Goal: Communication & Community: Participate in discussion

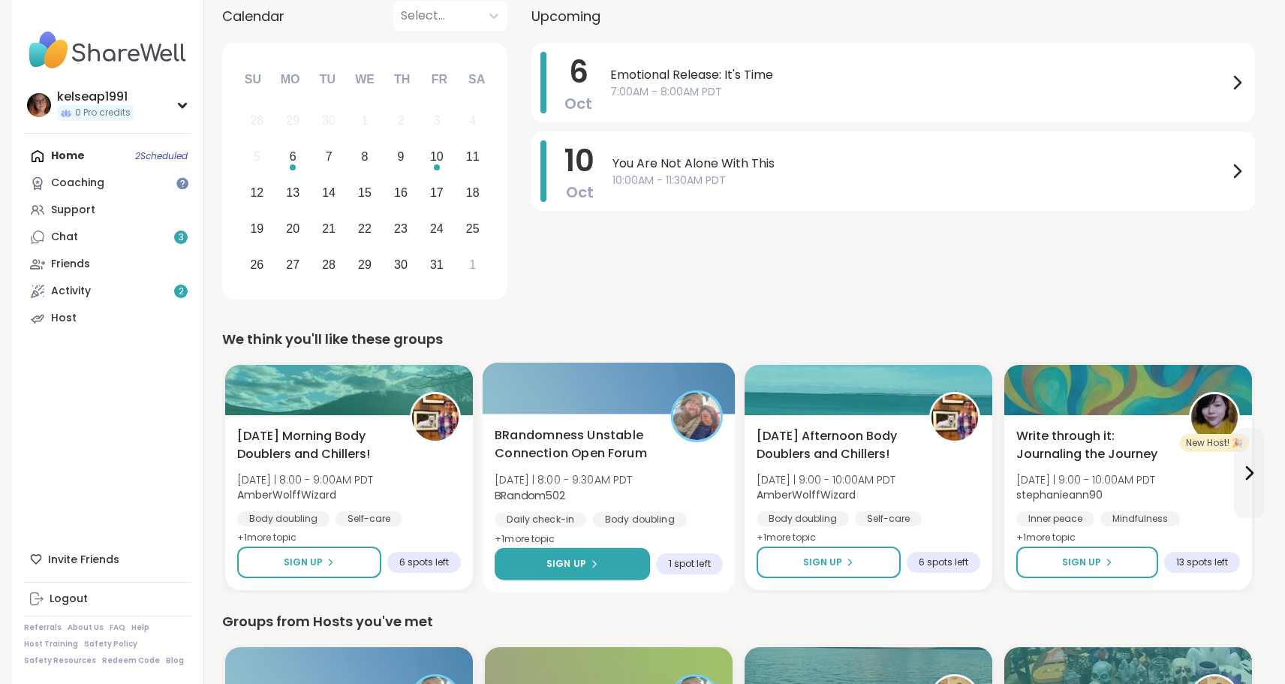
click at [601, 564] on button "Sign Up" at bounding box center [572, 564] width 155 height 32
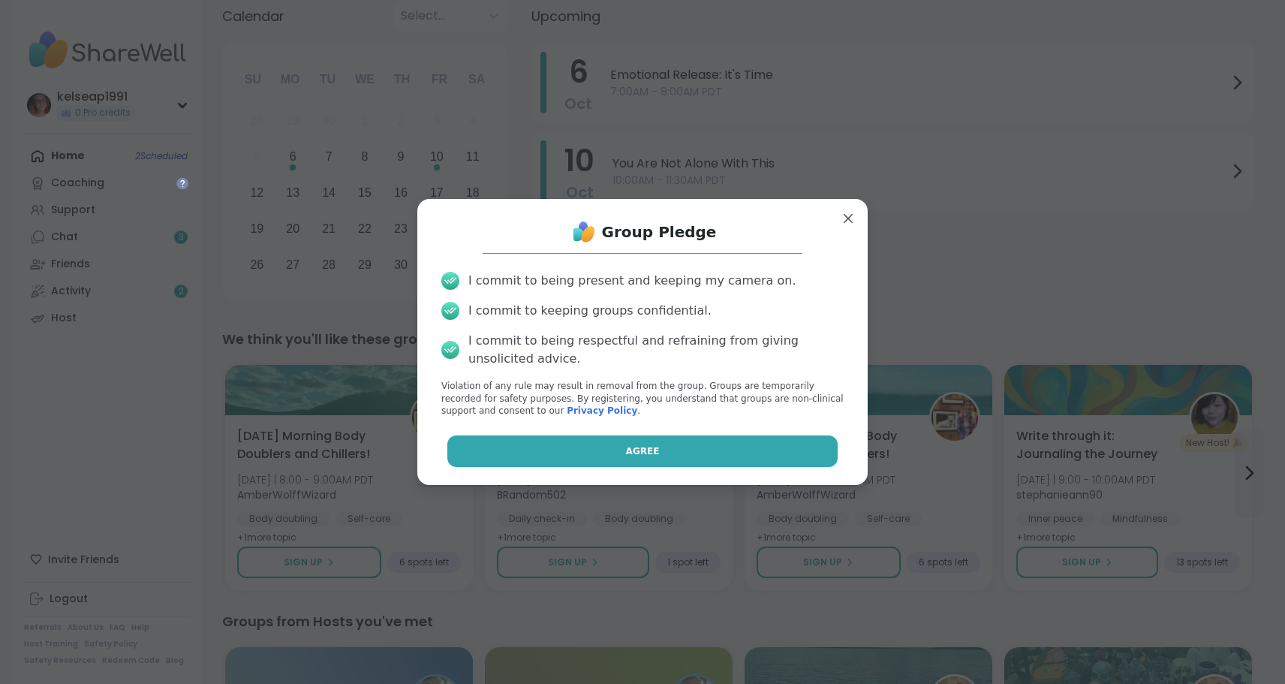
click at [619, 454] on button "Agree" at bounding box center [642, 451] width 391 height 32
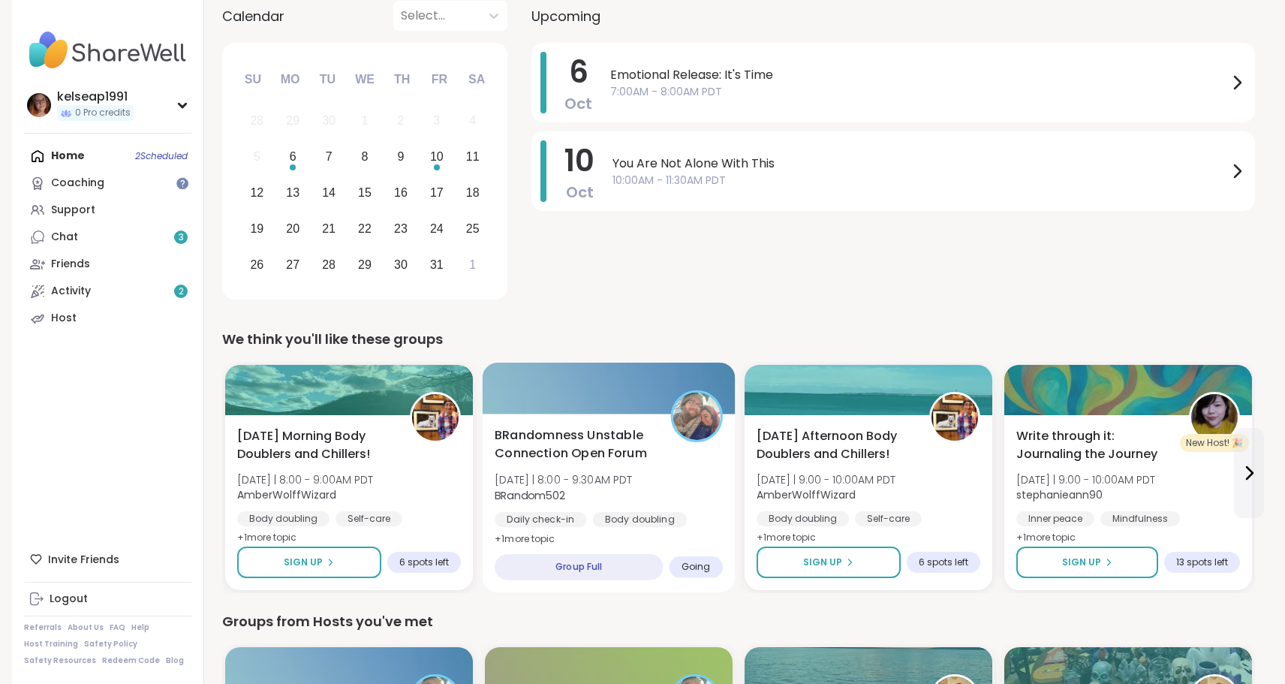
click at [691, 487] on div "BRandomness Unstable Connection Open Forum Mon 10/6 | 8:00 - 9:30AM PDT BRandom…" at bounding box center [609, 487] width 228 height 122
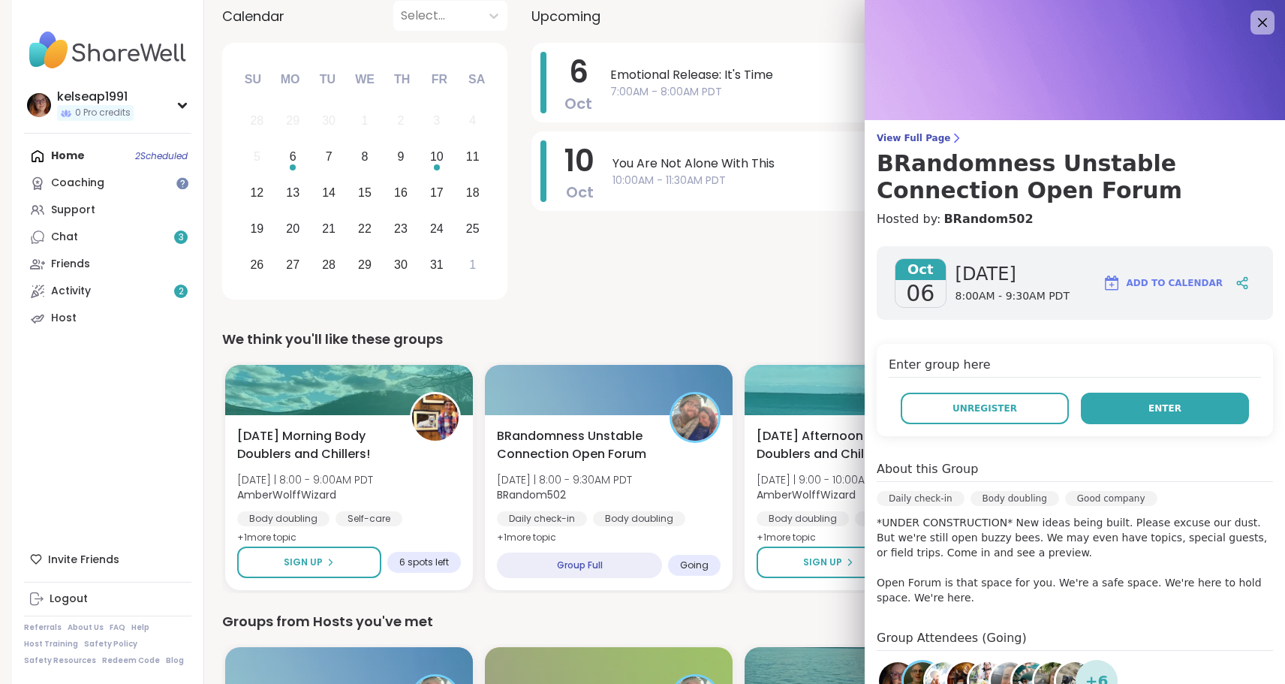
click at [1176, 414] on span "Enter" at bounding box center [1165, 409] width 33 height 14
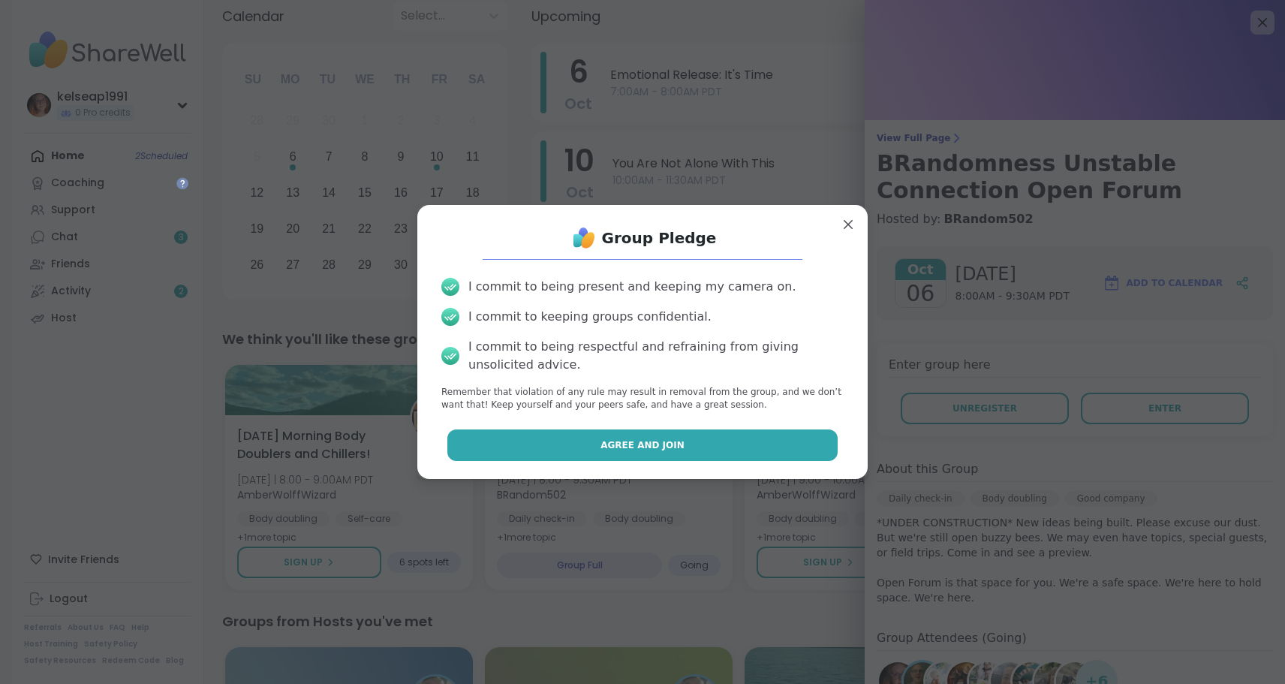
click at [622, 453] on button "Agree and Join" at bounding box center [642, 445] width 391 height 32
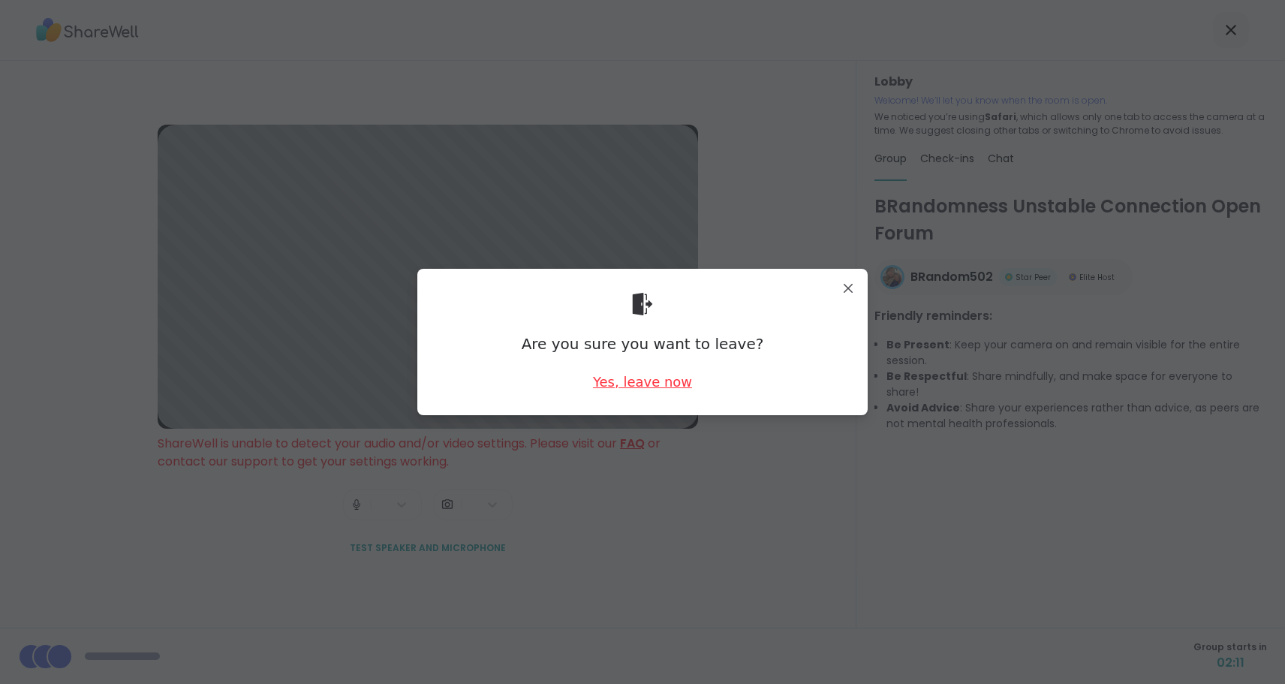
click at [640, 386] on div "Yes, leave now" at bounding box center [642, 381] width 99 height 19
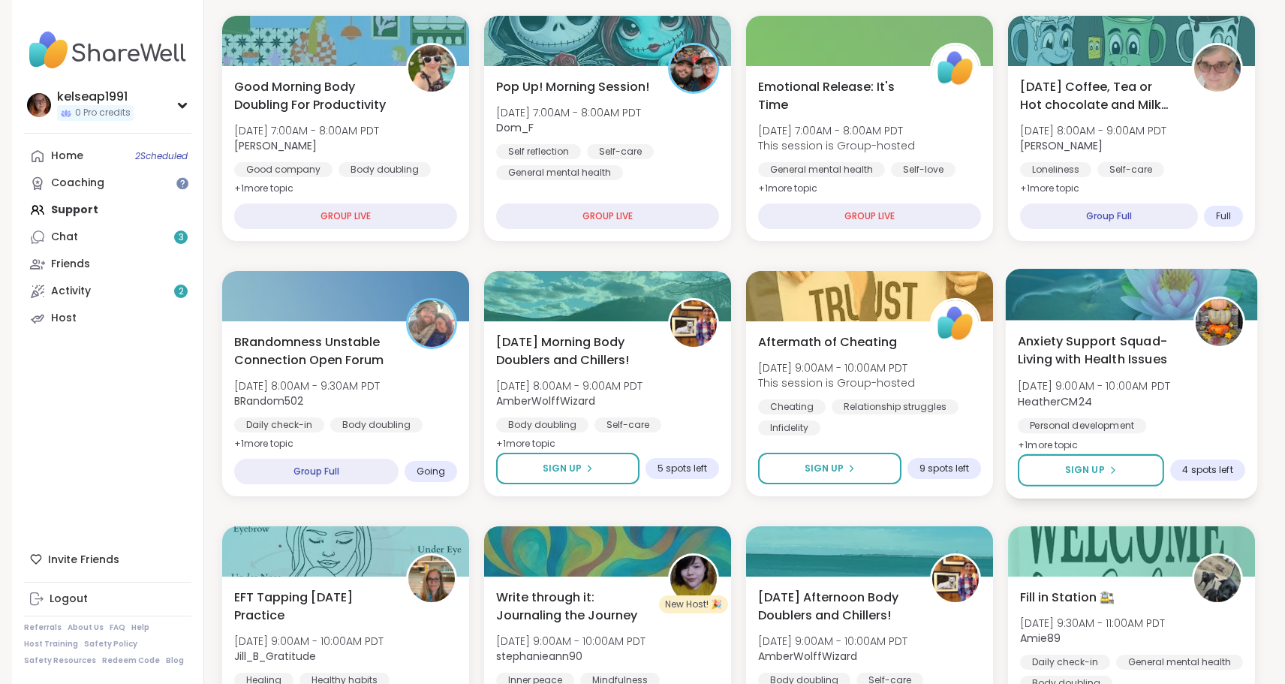
scroll to position [200, 0]
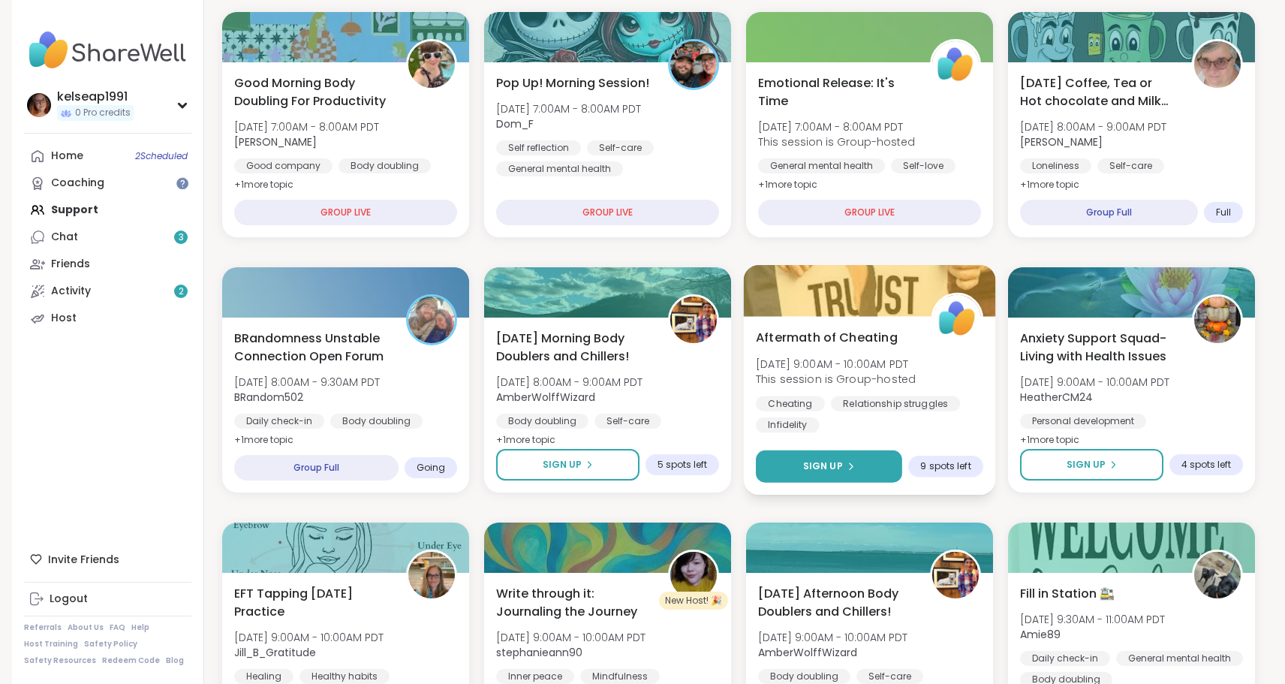
click at [846, 465] on icon at bounding box center [850, 466] width 9 height 9
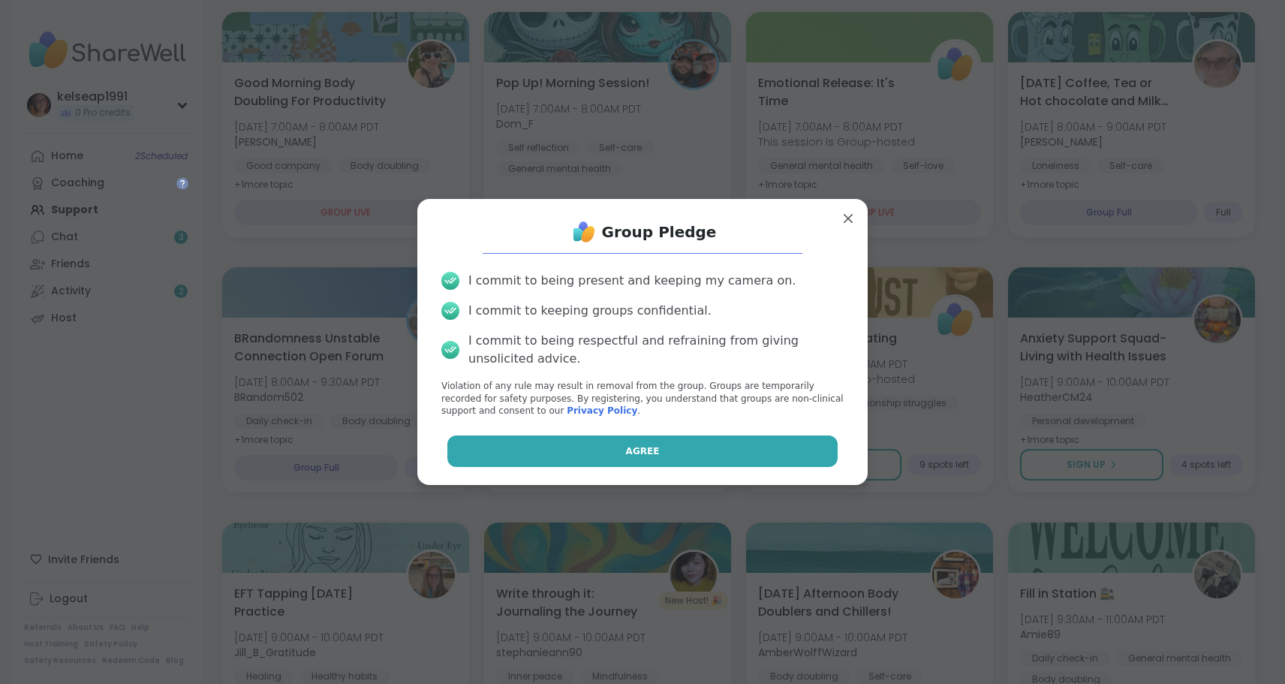
click at [735, 445] on button "Agree" at bounding box center [642, 451] width 391 height 32
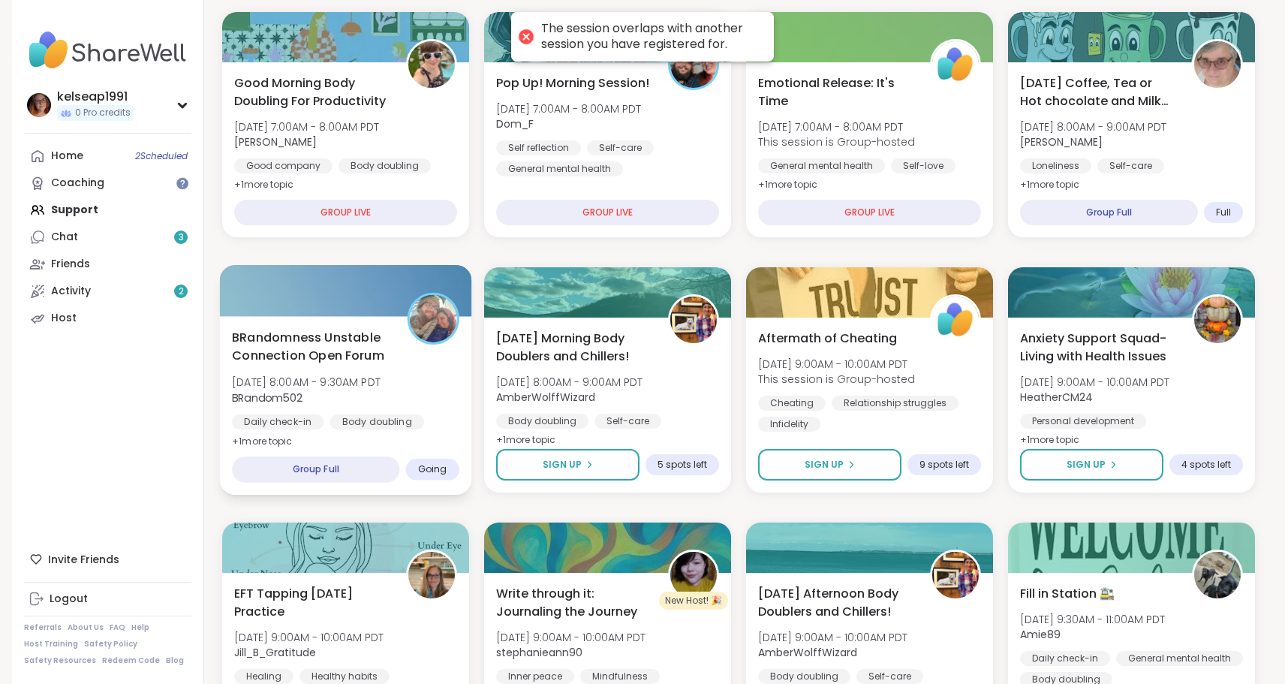
click at [422, 425] on div "Daily check-in Body doubling Good company" at bounding box center [345, 432] width 227 height 37
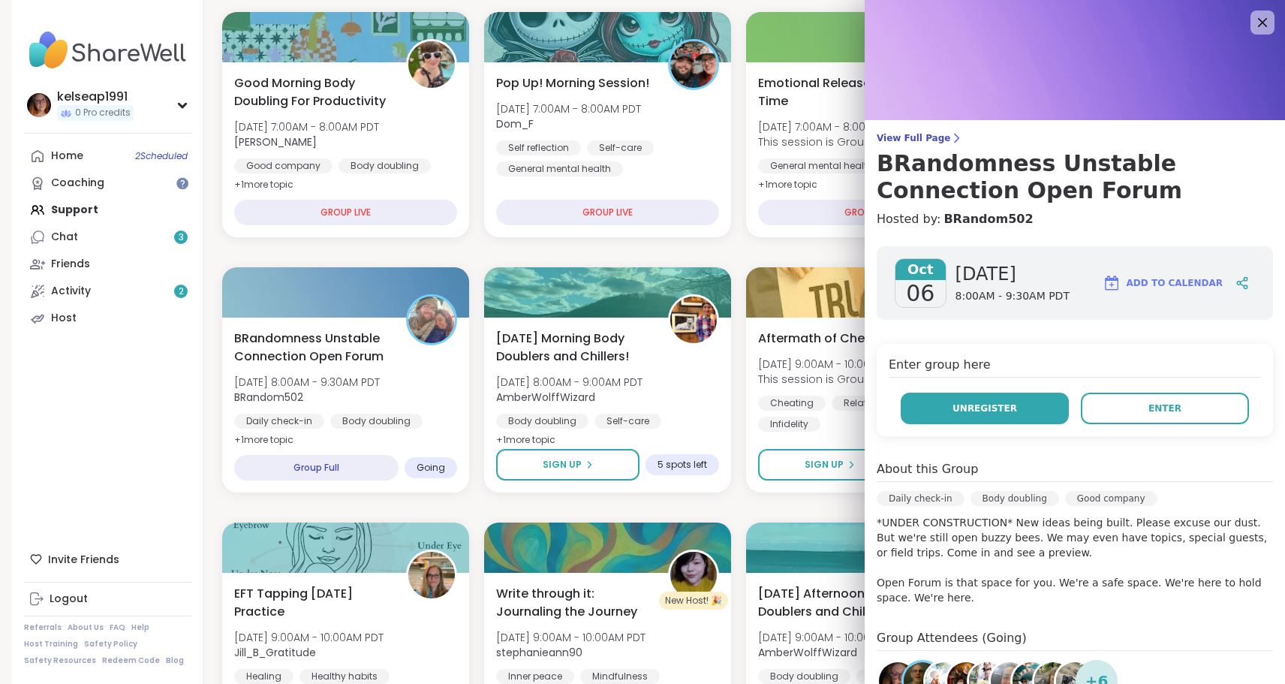
click at [967, 403] on span "Unregister" at bounding box center [985, 409] width 65 height 14
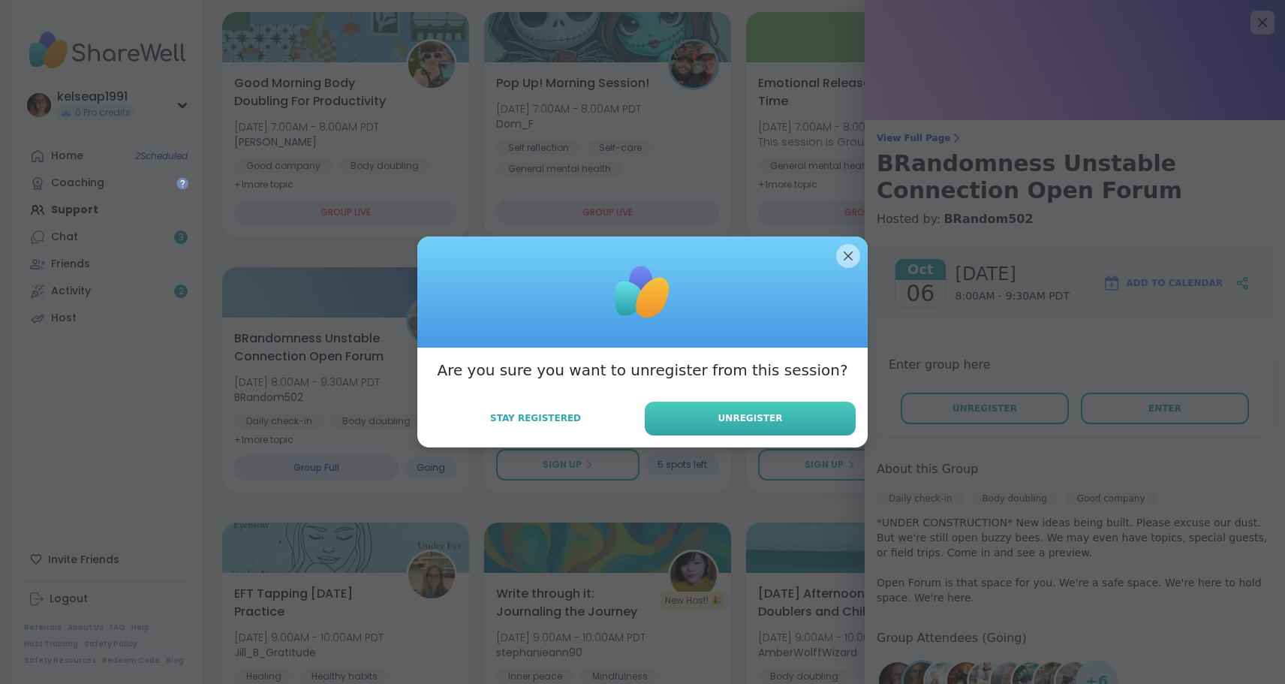
click at [750, 416] on span "Unregister" at bounding box center [750, 418] width 65 height 14
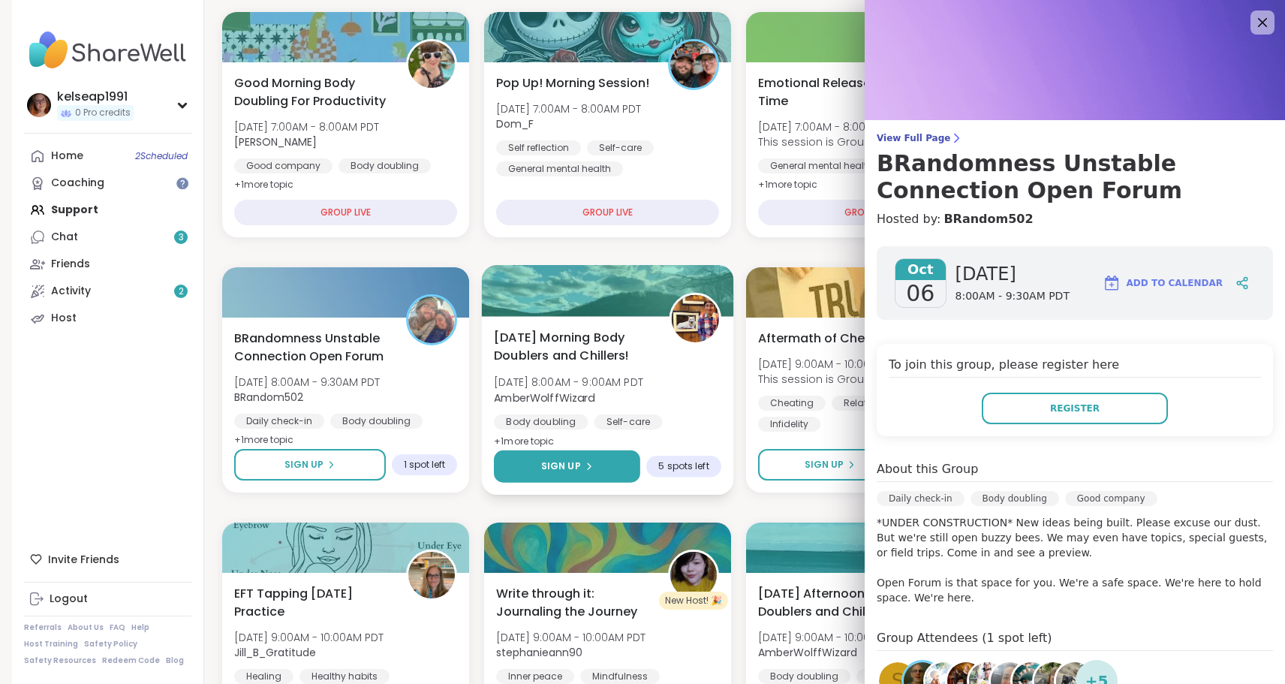
click at [574, 468] on span "Sign Up" at bounding box center [561, 466] width 40 height 14
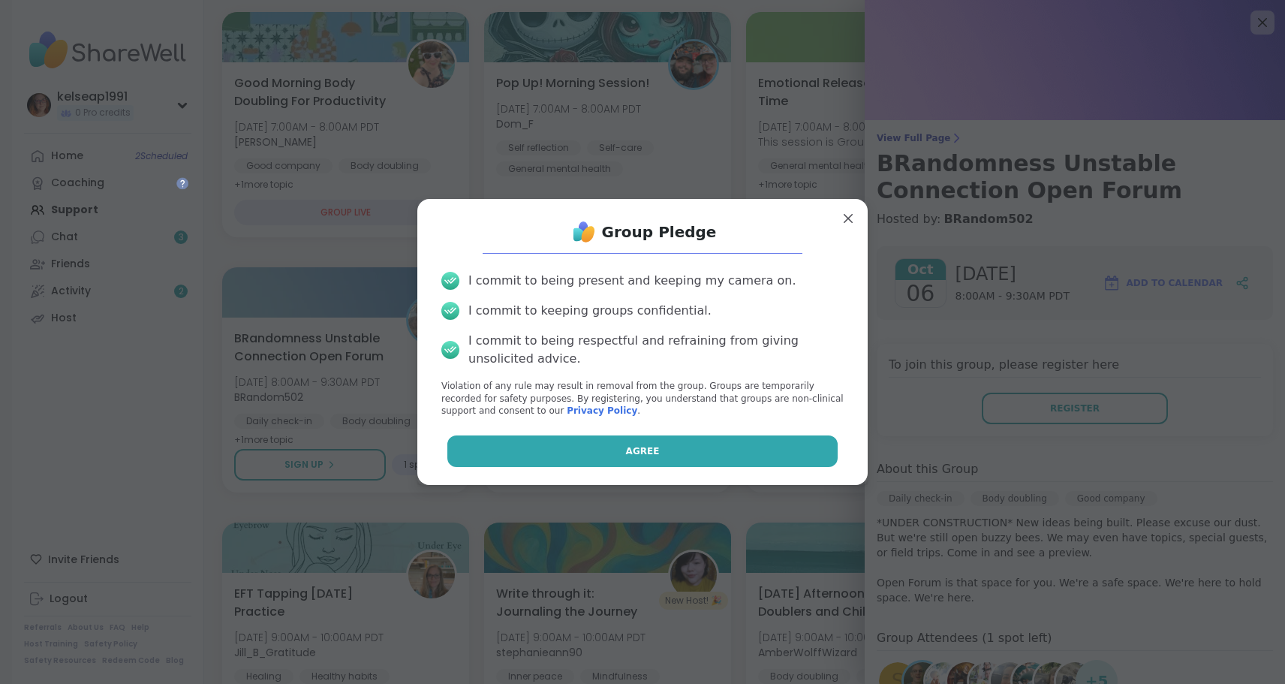
click at [653, 442] on button "Agree" at bounding box center [642, 451] width 391 height 32
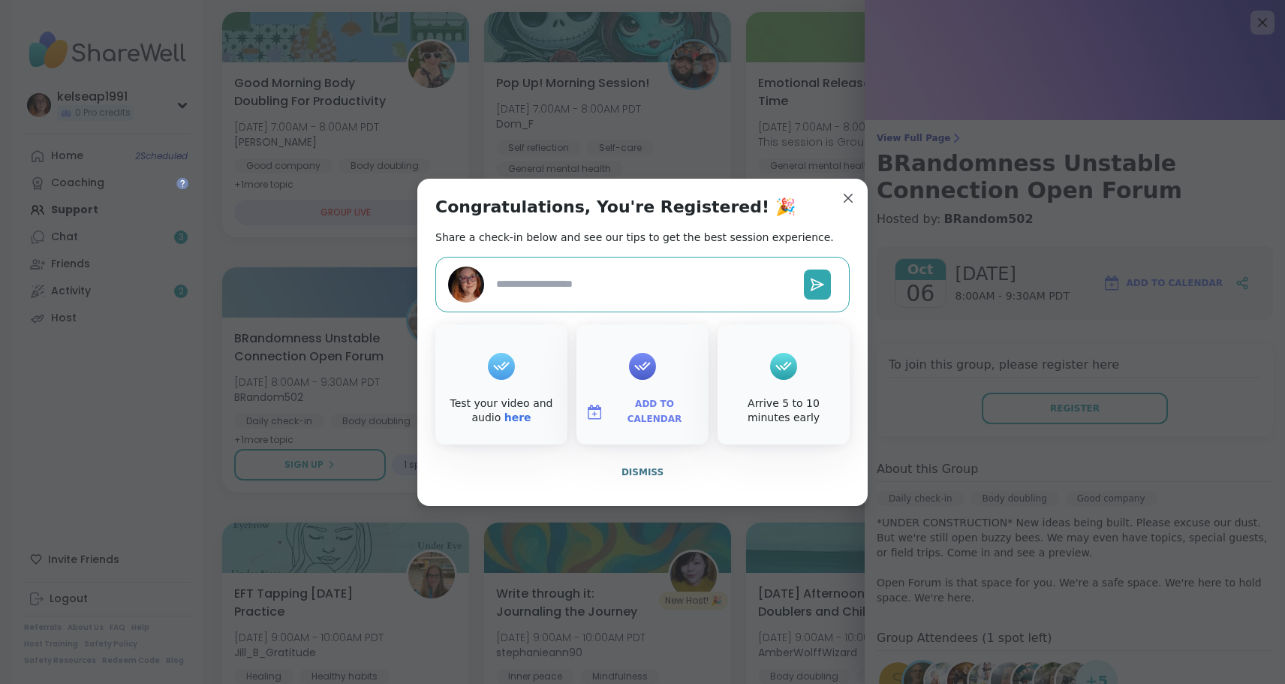
type textarea "*"
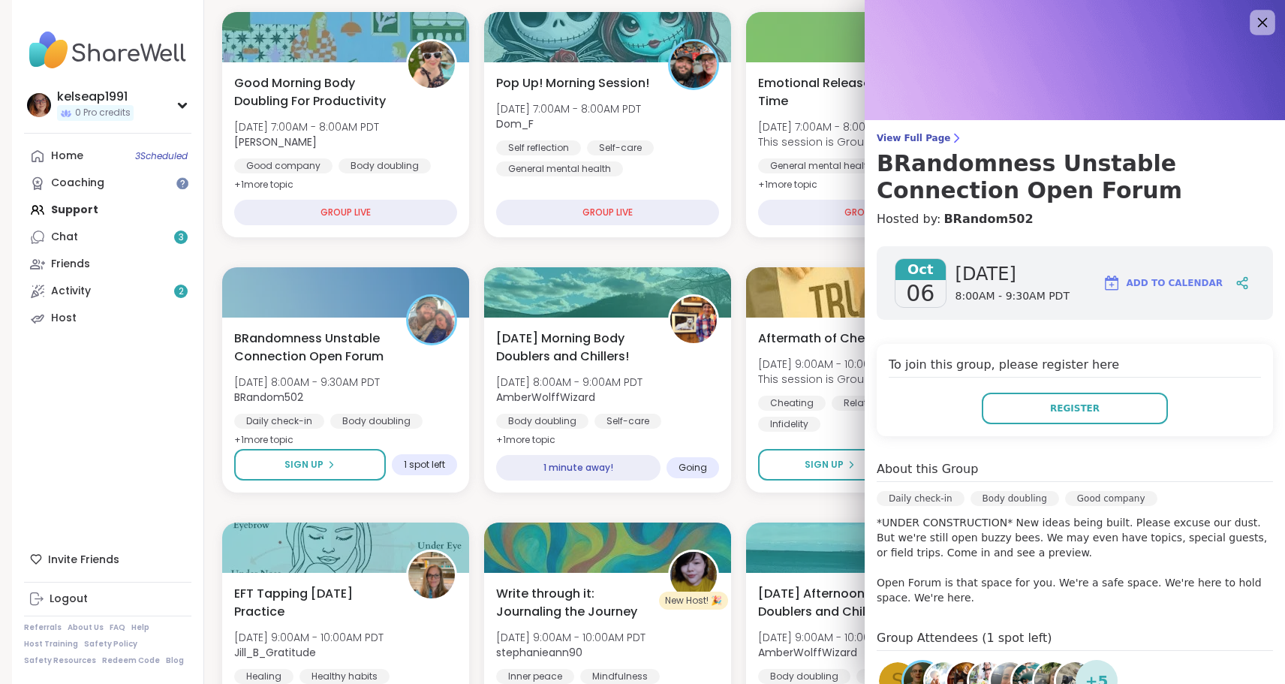
click at [1258, 28] on icon at bounding box center [1262, 22] width 19 height 19
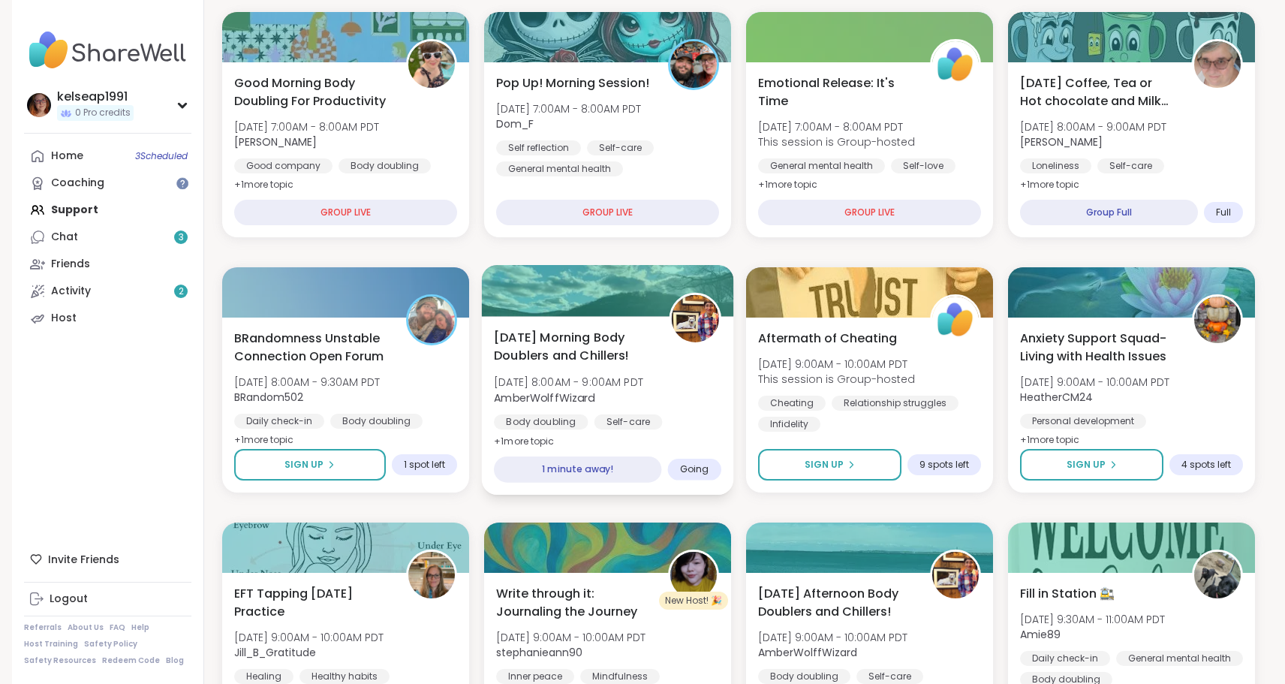
click at [679, 405] on div "Monday Morning Body Doublers and Chillers! Mon, Oct 06 | 8:00AM - 9:00AM PDT Am…" at bounding box center [607, 389] width 227 height 122
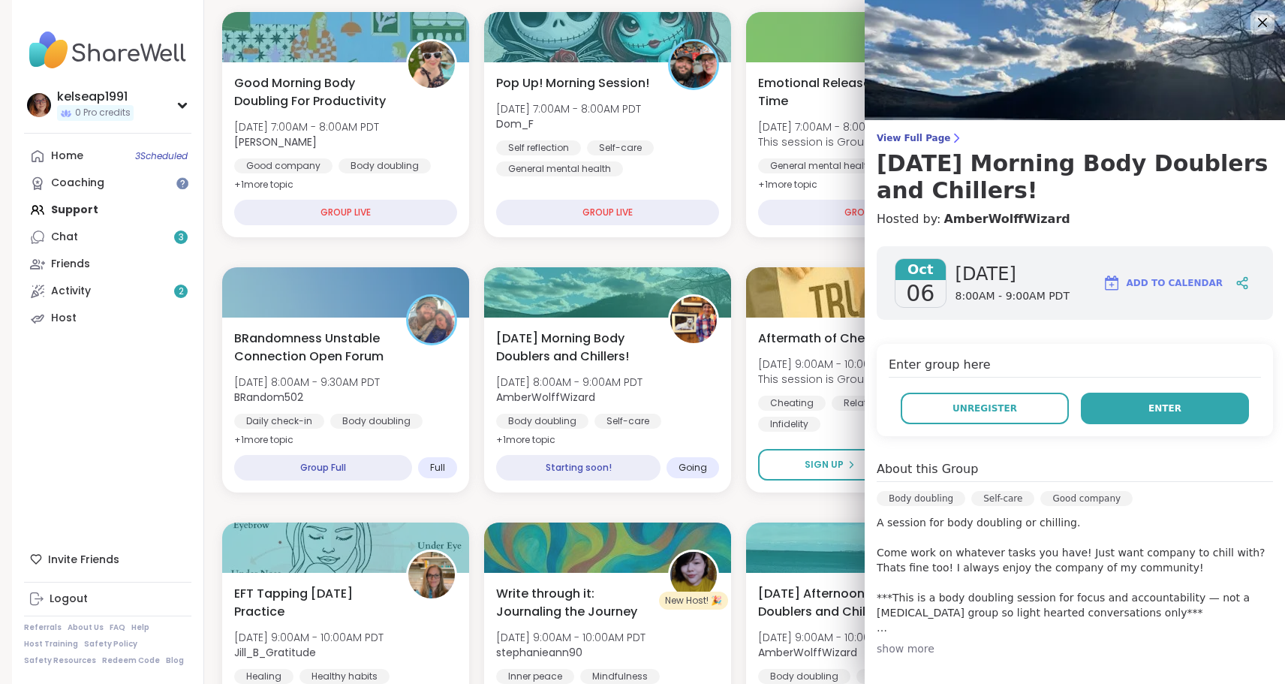
click at [1153, 407] on span "Enter" at bounding box center [1165, 409] width 33 height 14
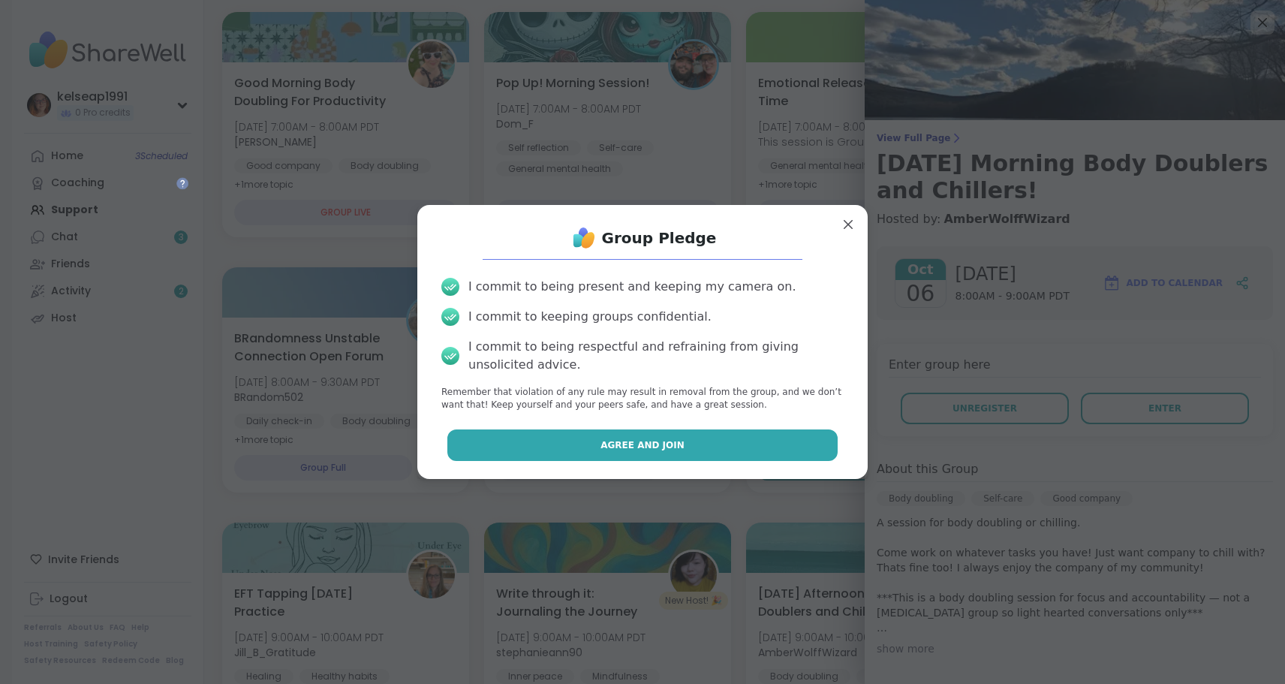
click at [650, 447] on span "Agree and Join" at bounding box center [643, 445] width 84 height 14
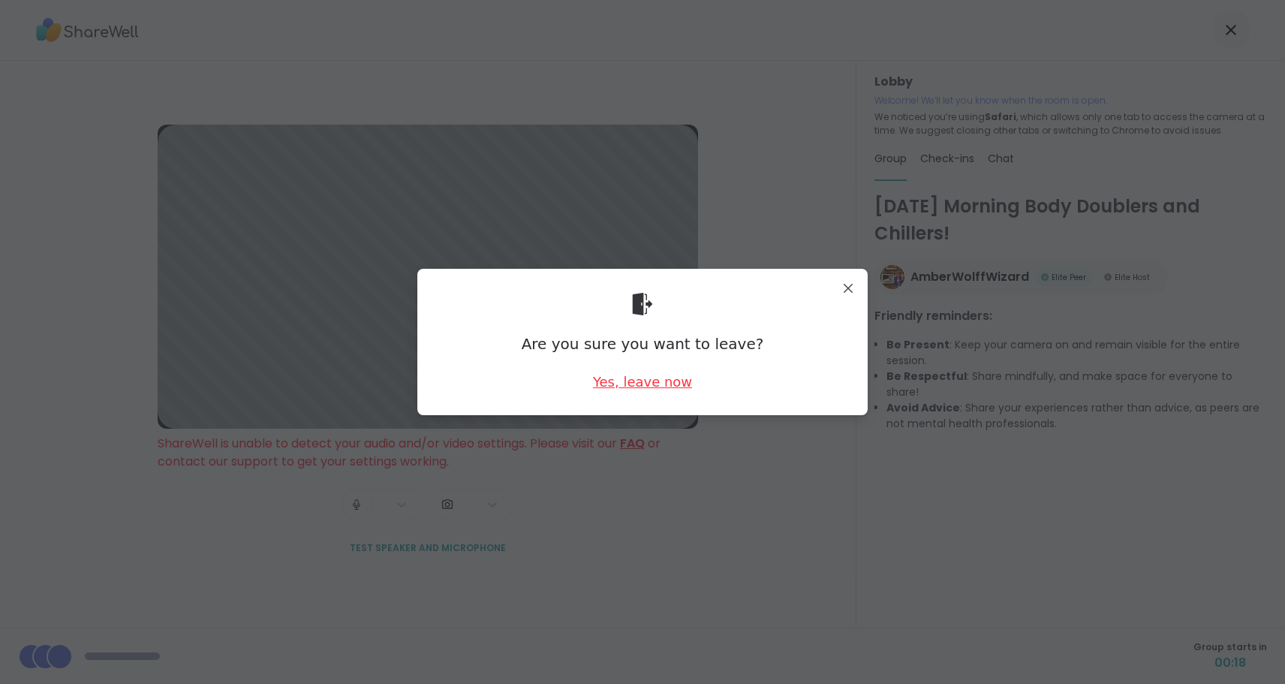
click at [646, 381] on div "Yes, leave now" at bounding box center [642, 381] width 99 height 19
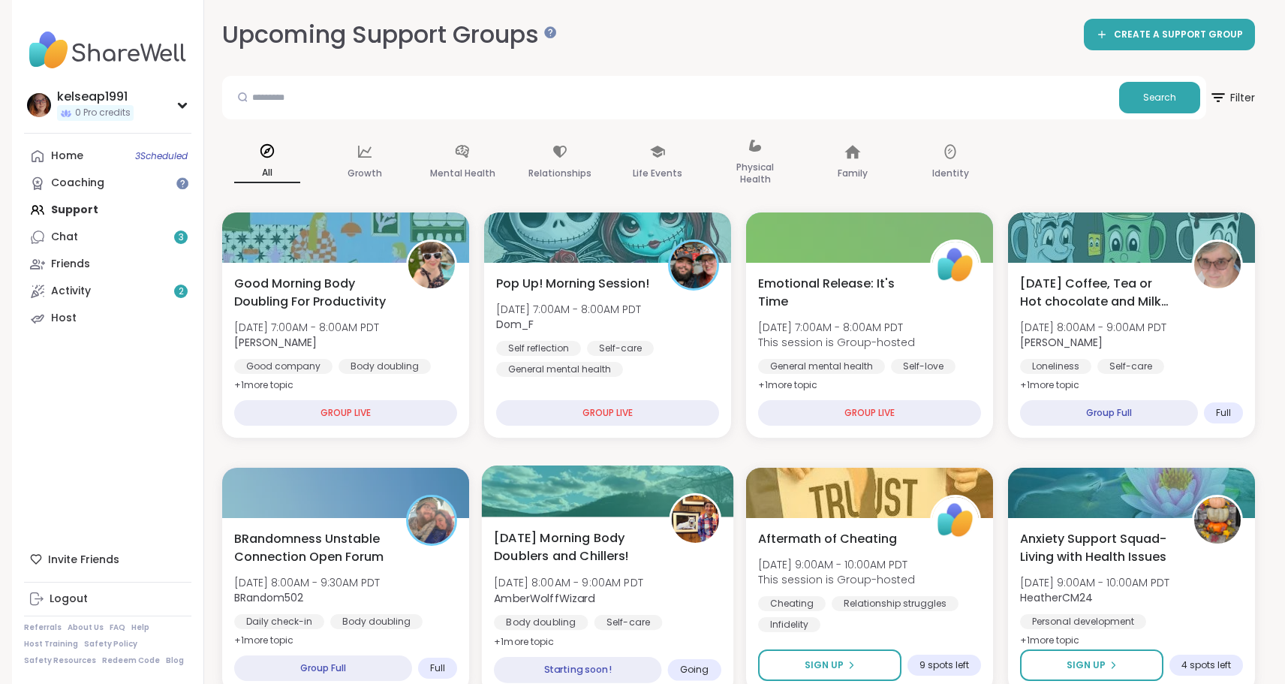
click at [643, 575] on span "Mon, Oct 06 | 8:00AM - 9:00AM PDT" at bounding box center [568, 582] width 149 height 15
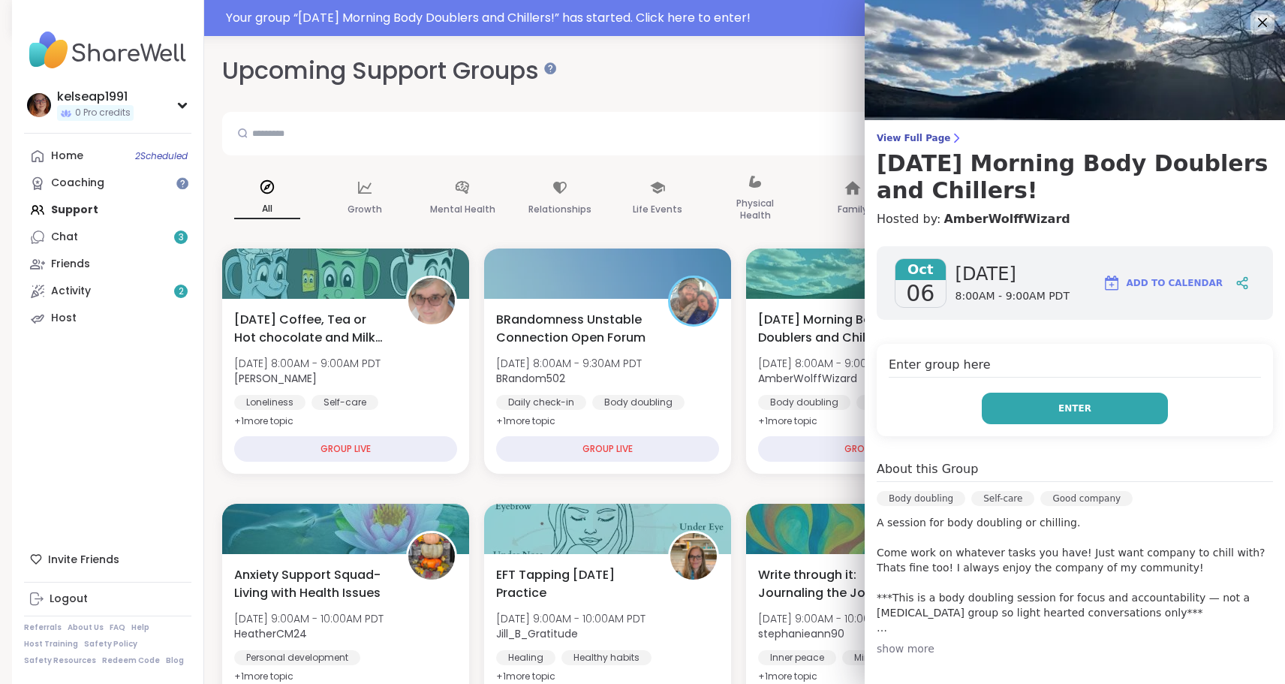
click at [1098, 402] on button "Enter" at bounding box center [1075, 409] width 186 height 32
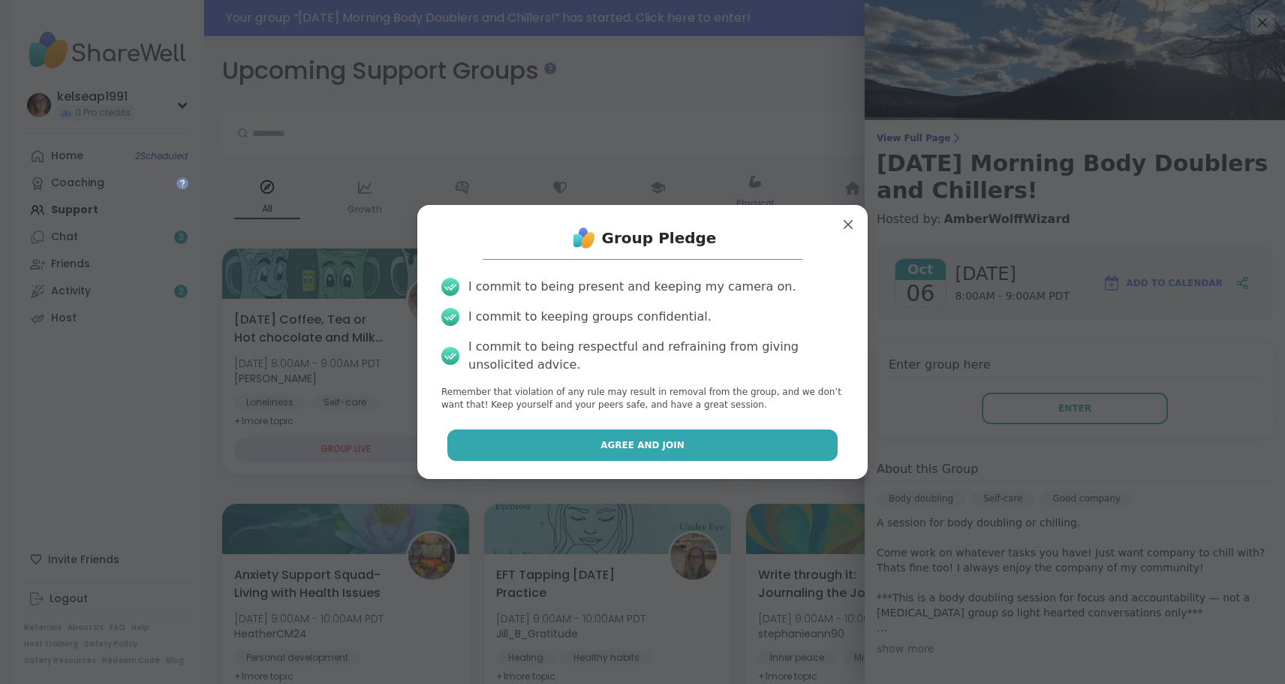
click at [659, 446] on span "Agree and Join" at bounding box center [643, 445] width 84 height 14
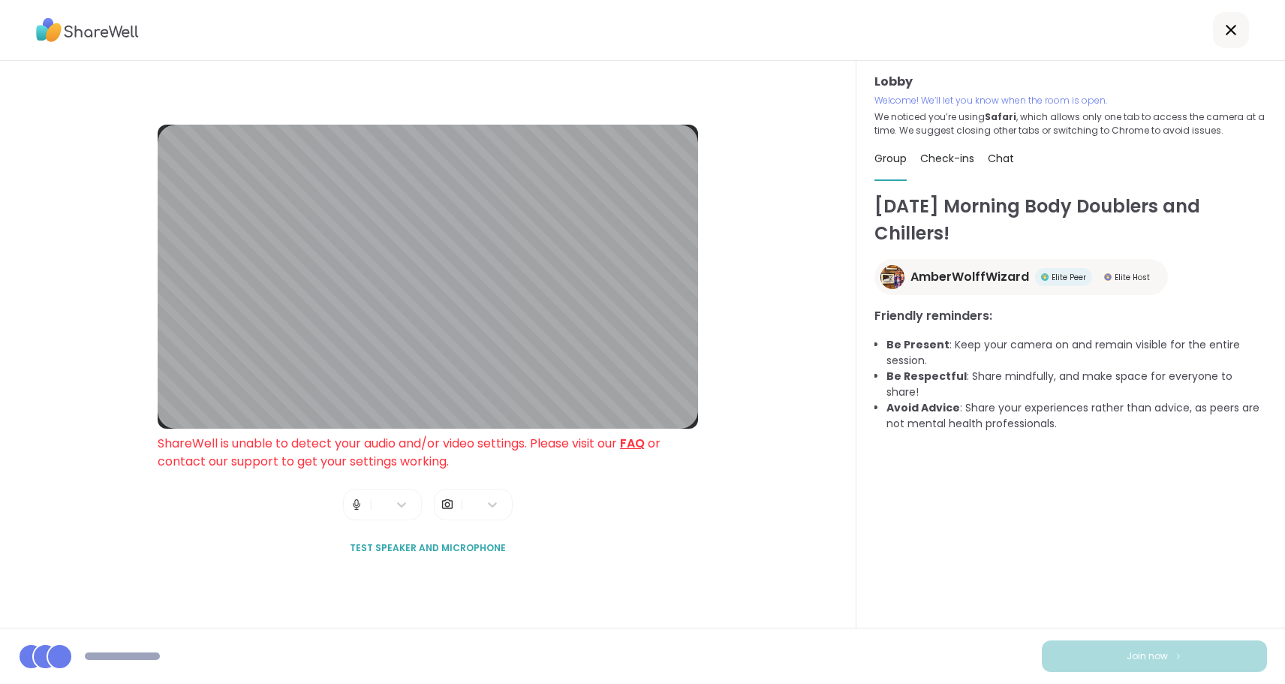
click at [444, 547] on span "Test speaker and microphone" at bounding box center [428, 548] width 156 height 14
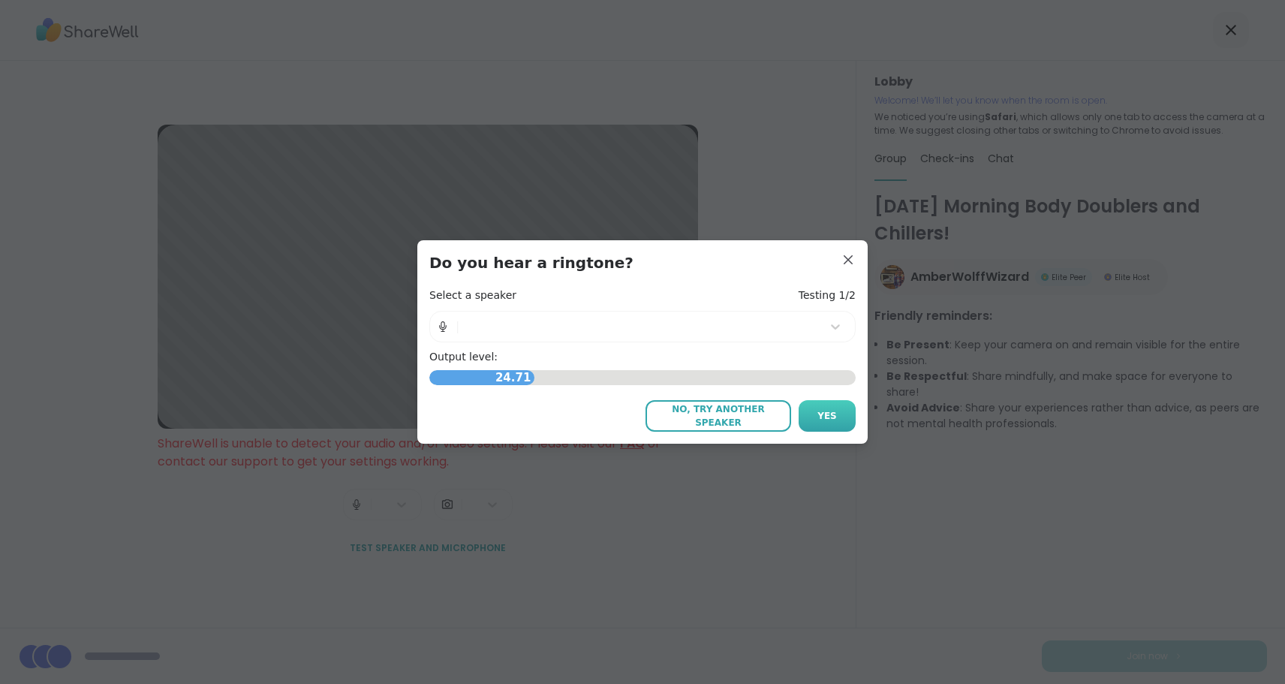
click at [820, 414] on span "Yes" at bounding box center [828, 416] width 20 height 14
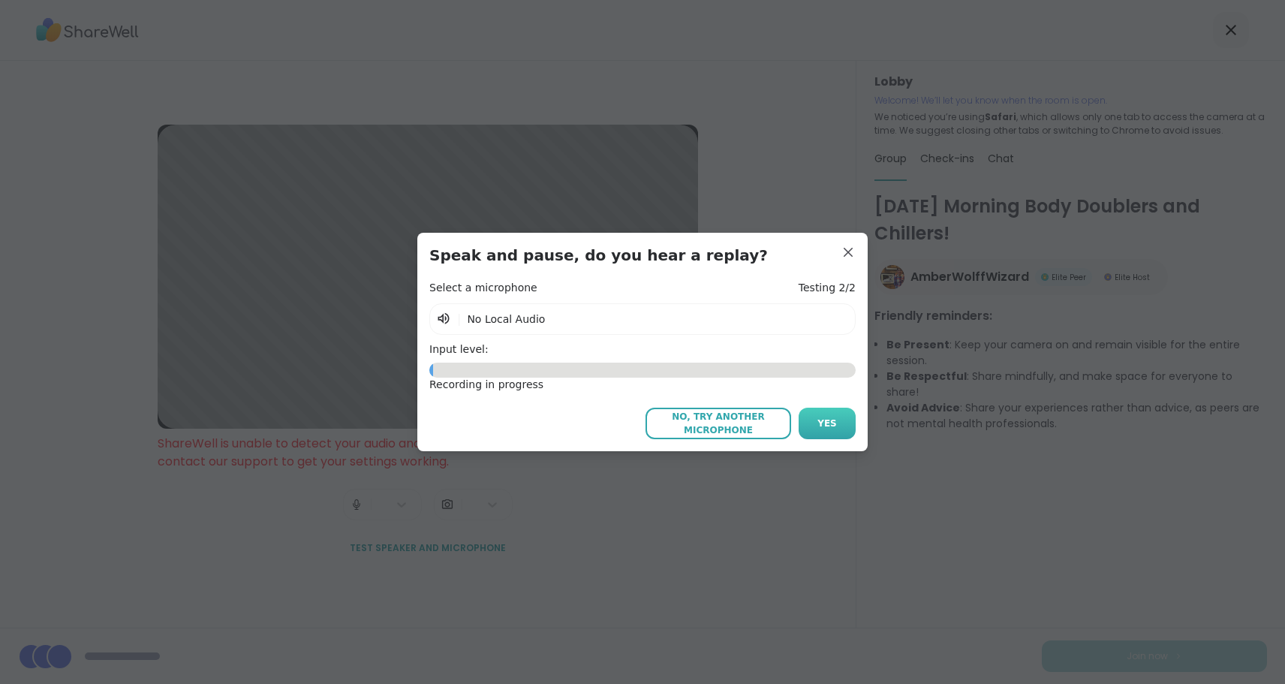
click at [821, 420] on span "Yes" at bounding box center [828, 424] width 20 height 14
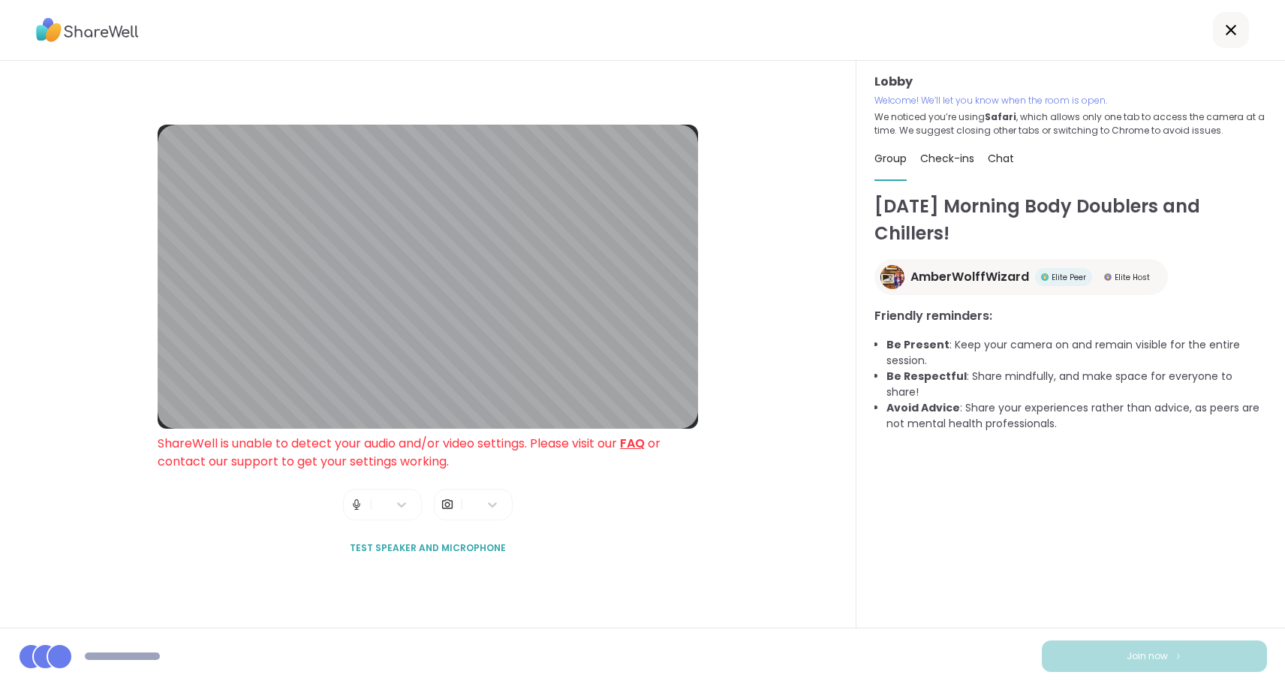
click at [446, 503] on img at bounding box center [448, 504] width 14 height 30
click at [491, 505] on icon at bounding box center [492, 504] width 9 height 5
click at [489, 586] on div "Blur My Video" at bounding box center [485, 574] width 42 height 66
click at [489, 502] on icon at bounding box center [492, 504] width 15 height 15
click at [498, 534] on div at bounding box center [485, 535] width 42 height 12
